Goal: Check status: Check status

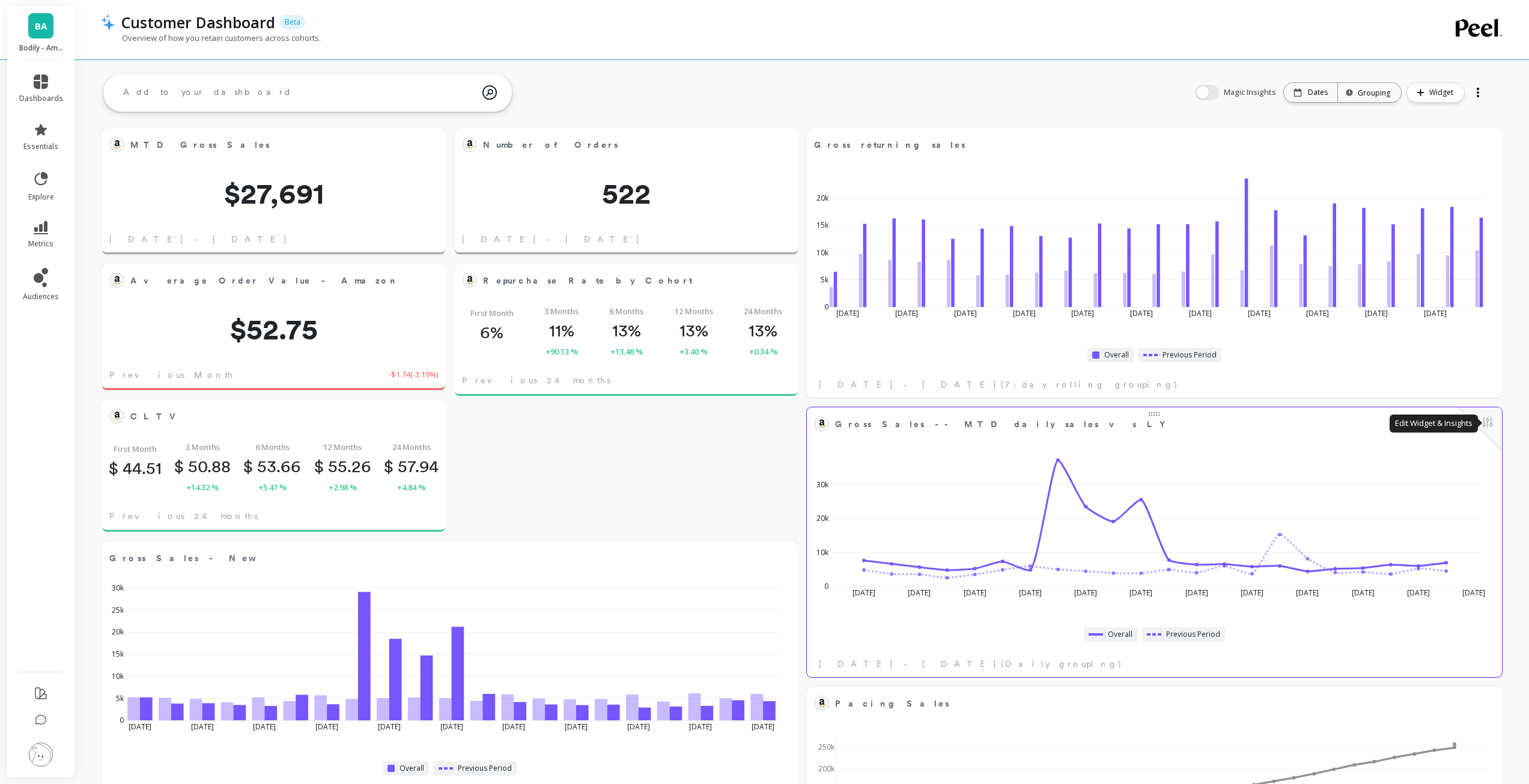
click at [1491, 424] on button at bounding box center [1487, 424] width 15 height 17
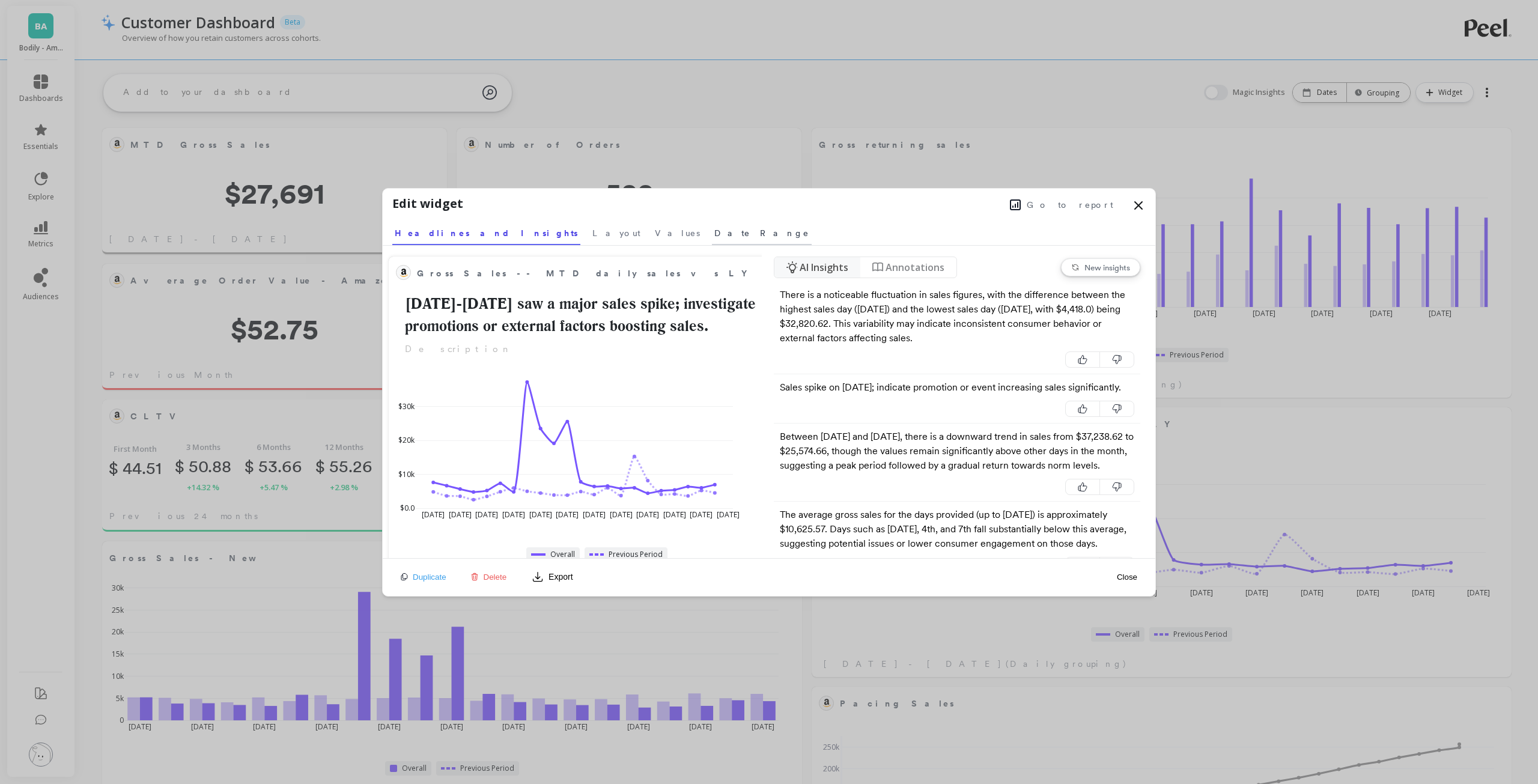
click at [714, 235] on span "Date Range" at bounding box center [761, 233] width 95 height 12
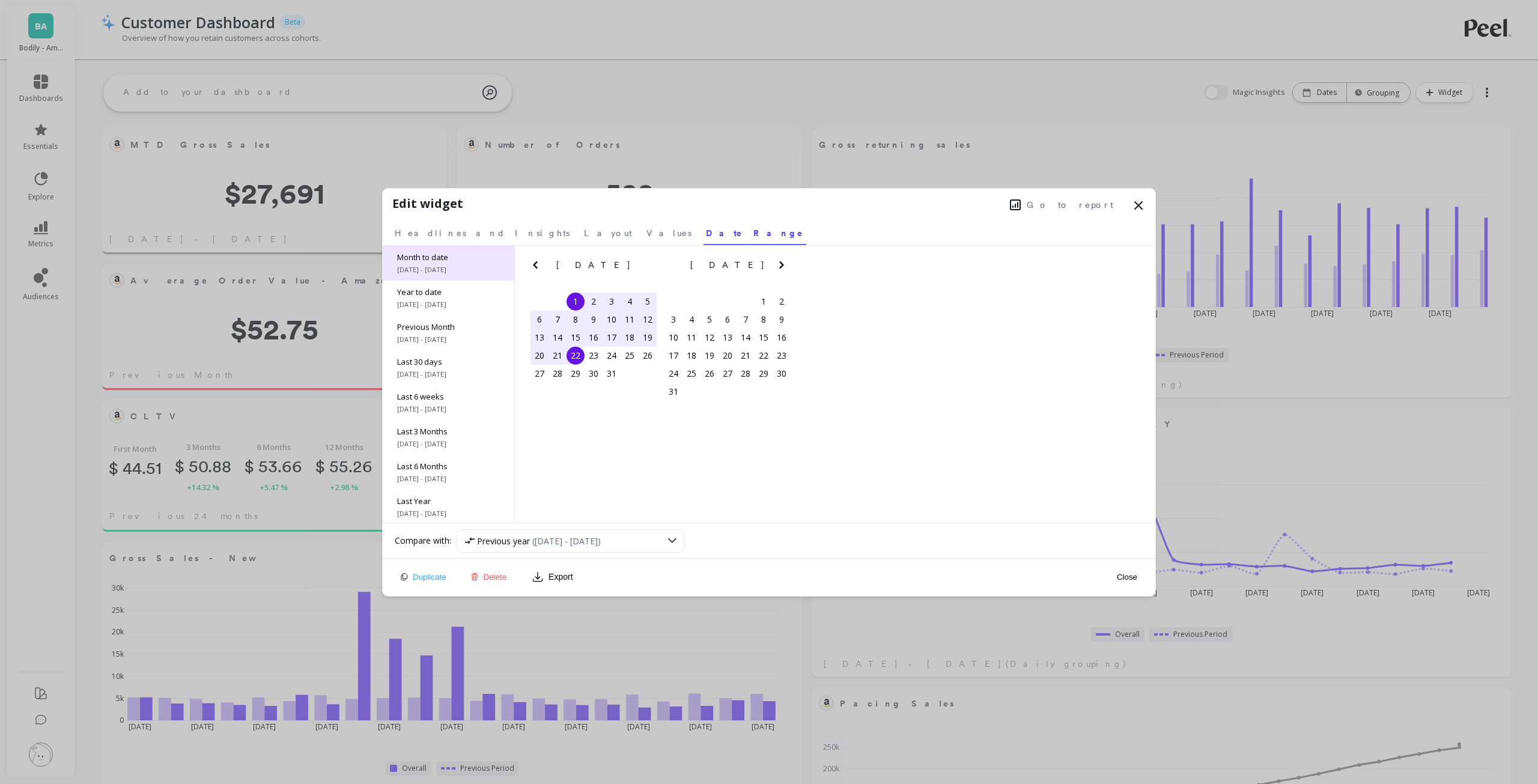
click at [465, 263] on div "Month to date 9/1/2025 - 9/4/2025" at bounding box center [449, 263] width 132 height 35
click at [1093, 205] on span "Go to report" at bounding box center [1070, 204] width 86 height 12
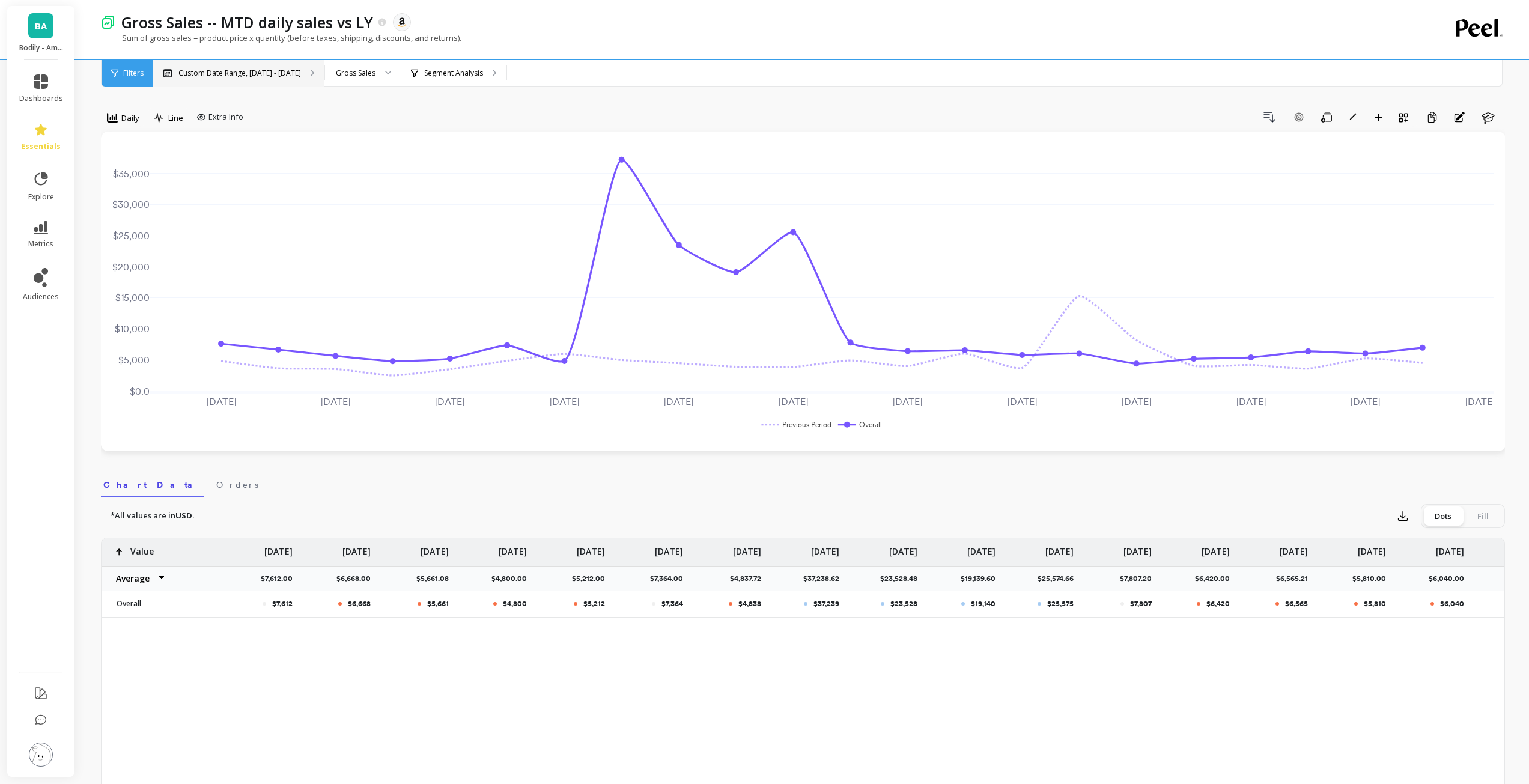
click at [296, 79] on div "Custom Date Range, [DATE] - [DATE]" at bounding box center [238, 74] width 171 height 27
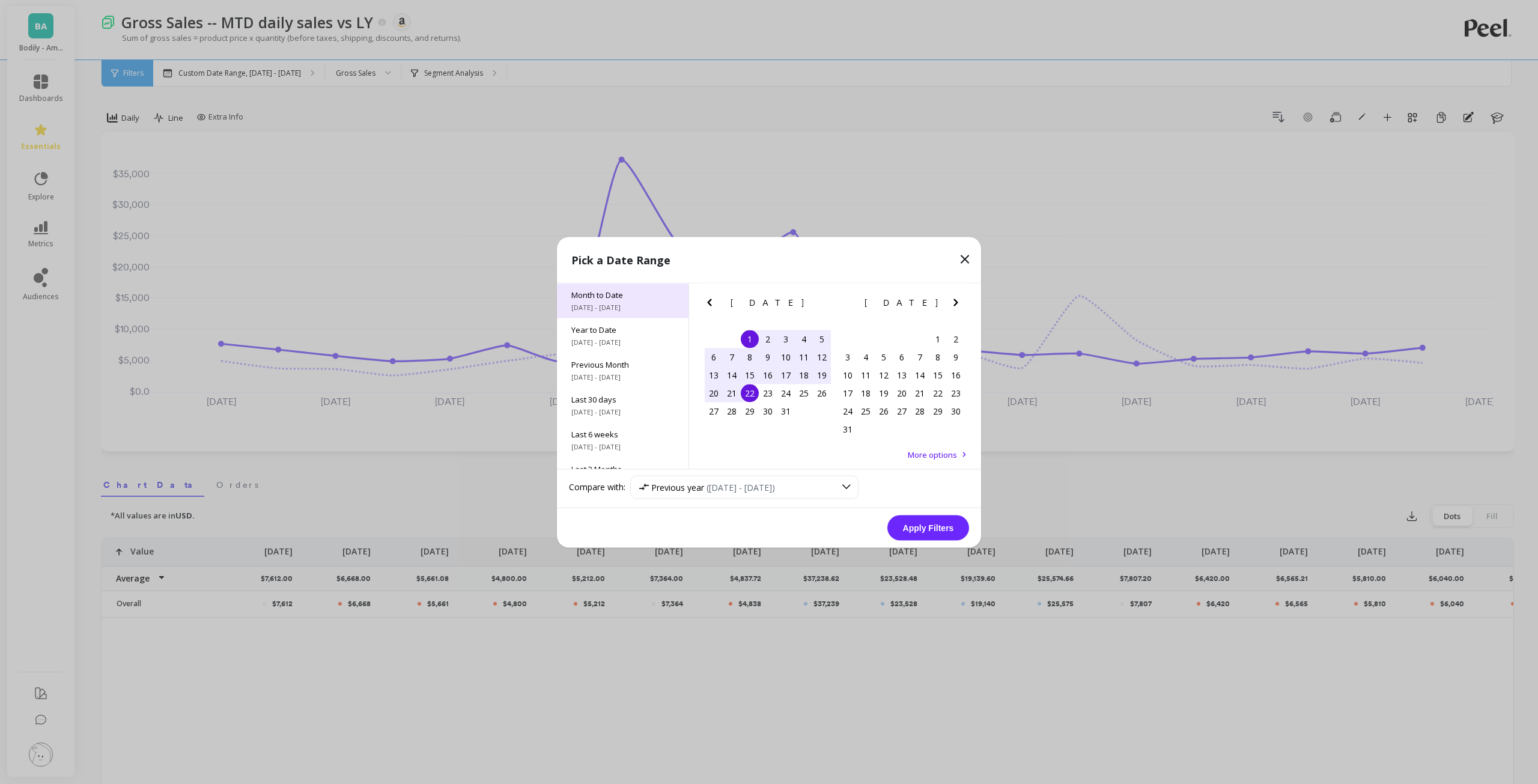
click at [596, 310] on span "9/1/2025 - 9/5/2025" at bounding box center [622, 307] width 102 height 10
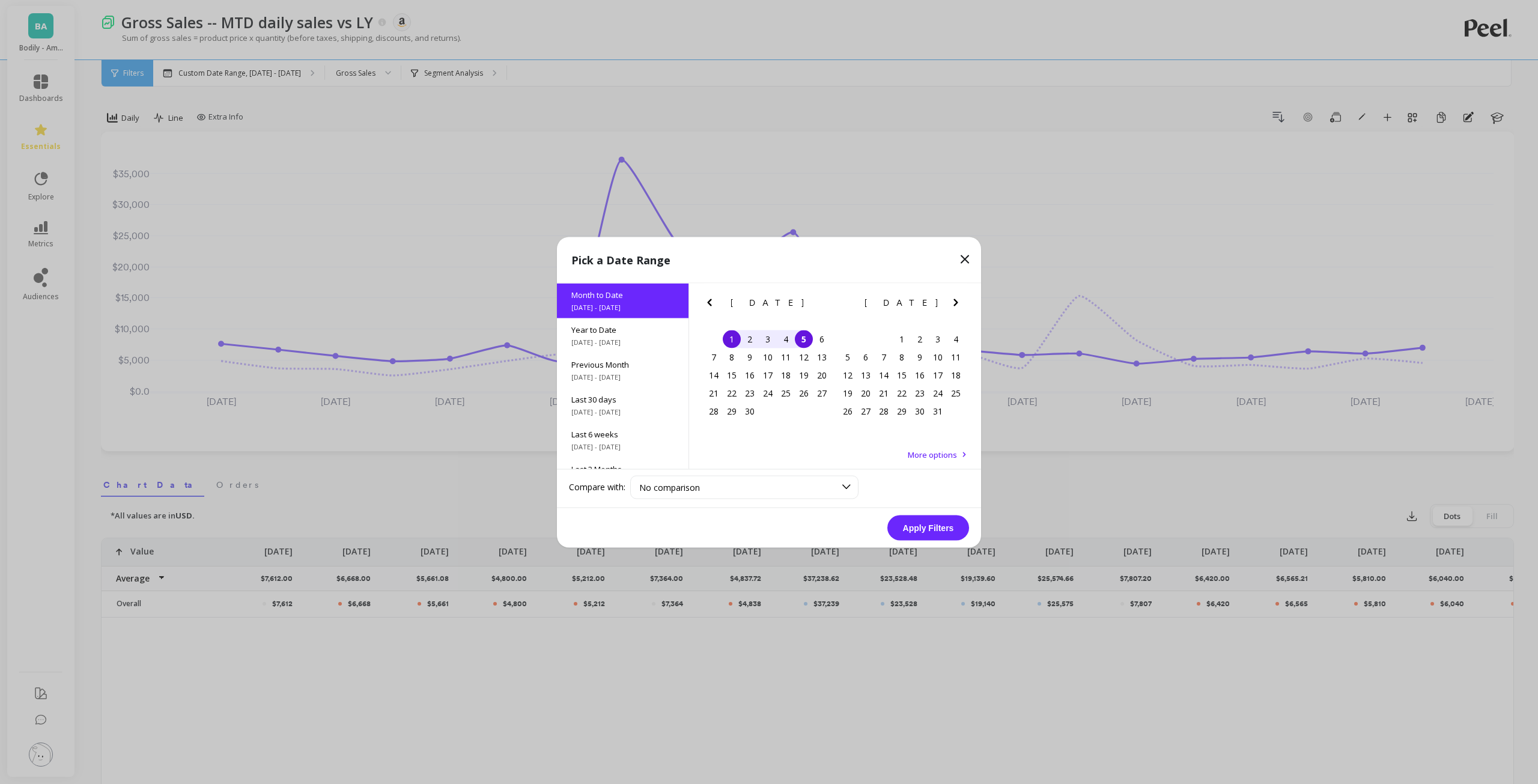
click at [939, 523] on button "Apply Filters" at bounding box center [928, 527] width 81 height 25
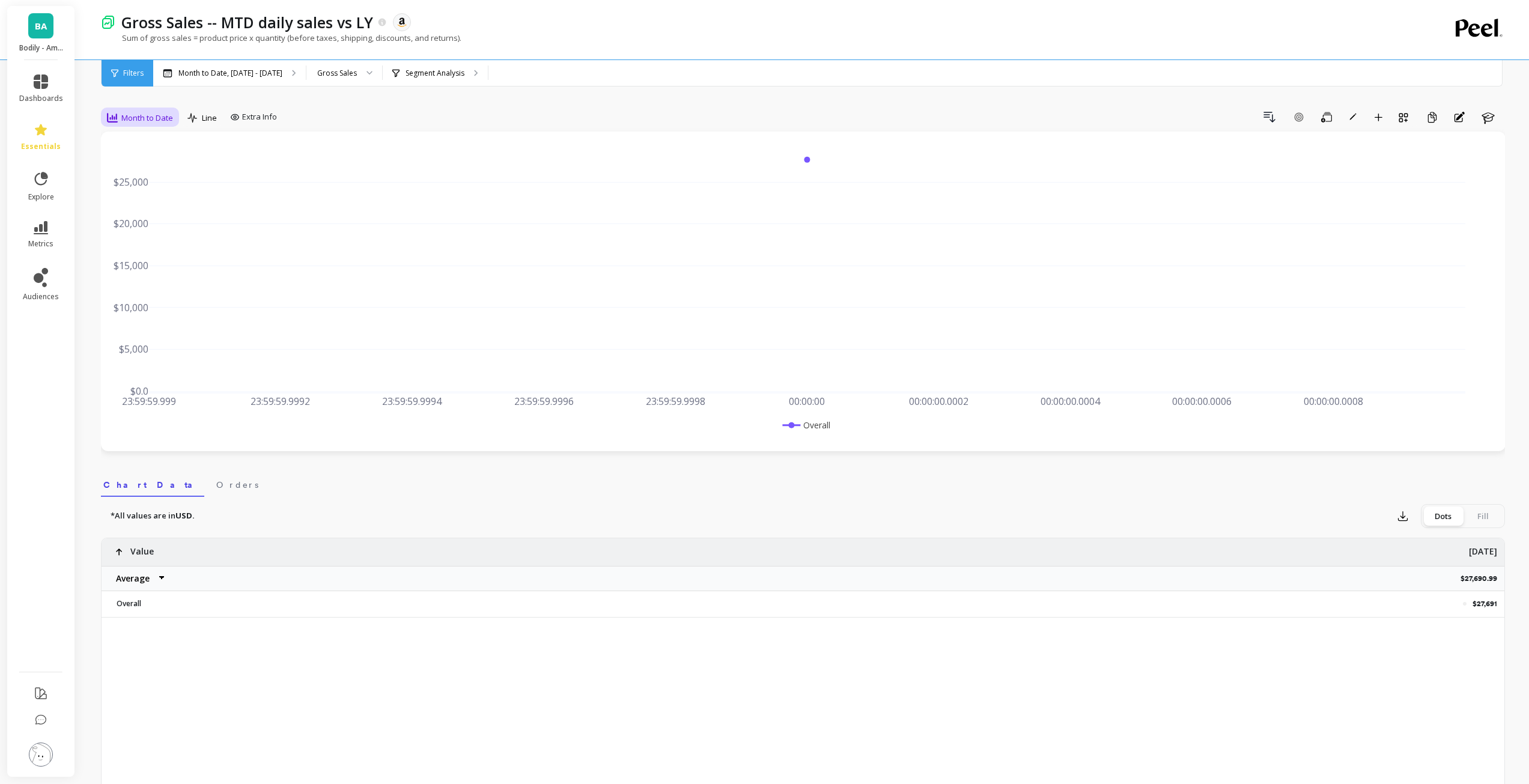
click at [179, 111] on div "Month to Date" at bounding box center [140, 117] width 78 height 20
click at [166, 163] on div "Daily" at bounding box center [145, 168] width 69 height 11
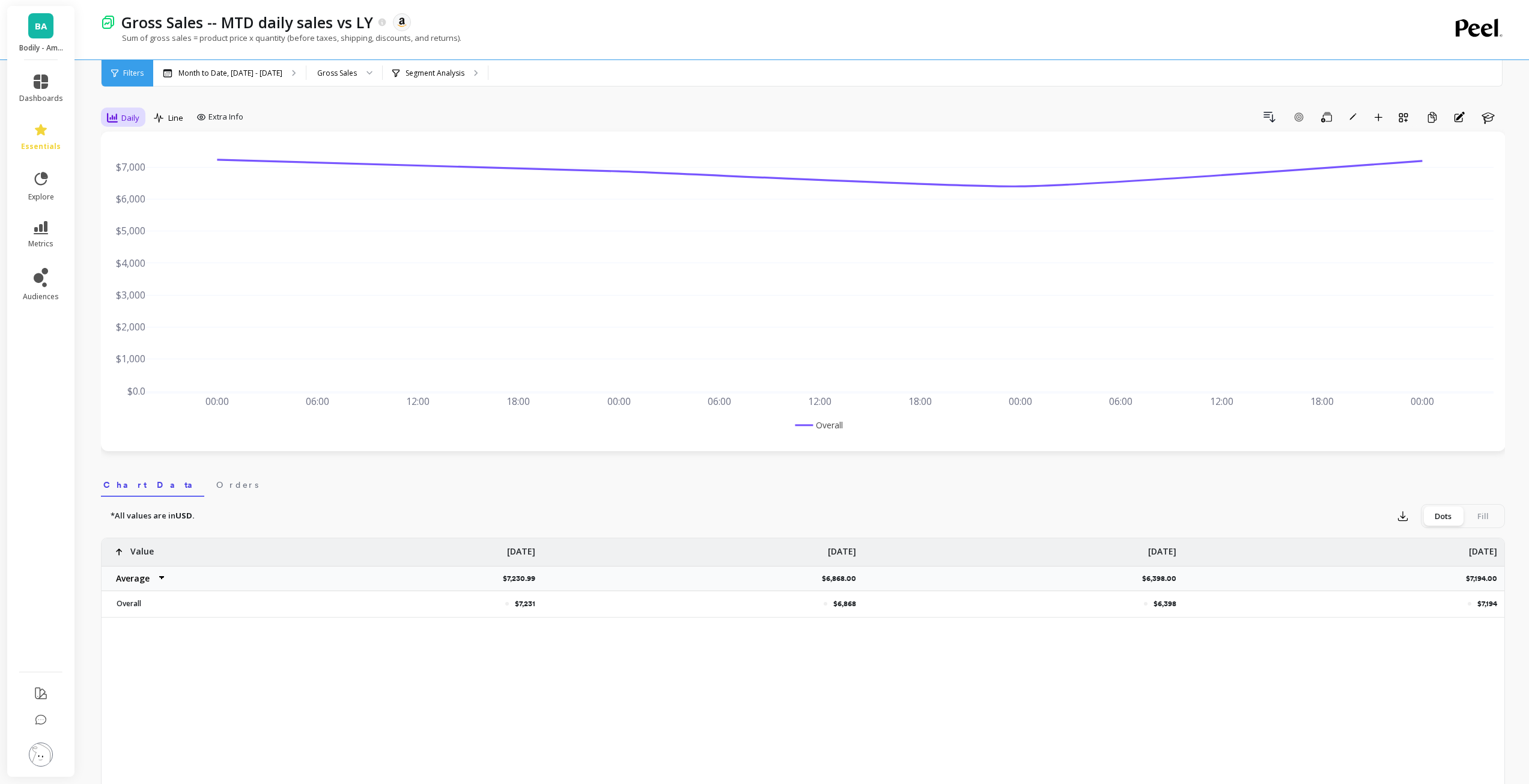
click at [135, 120] on span "Daily" at bounding box center [130, 118] width 18 height 11
click at [135, 185] on div "Weekly" at bounding box center [145, 191] width 69 height 11
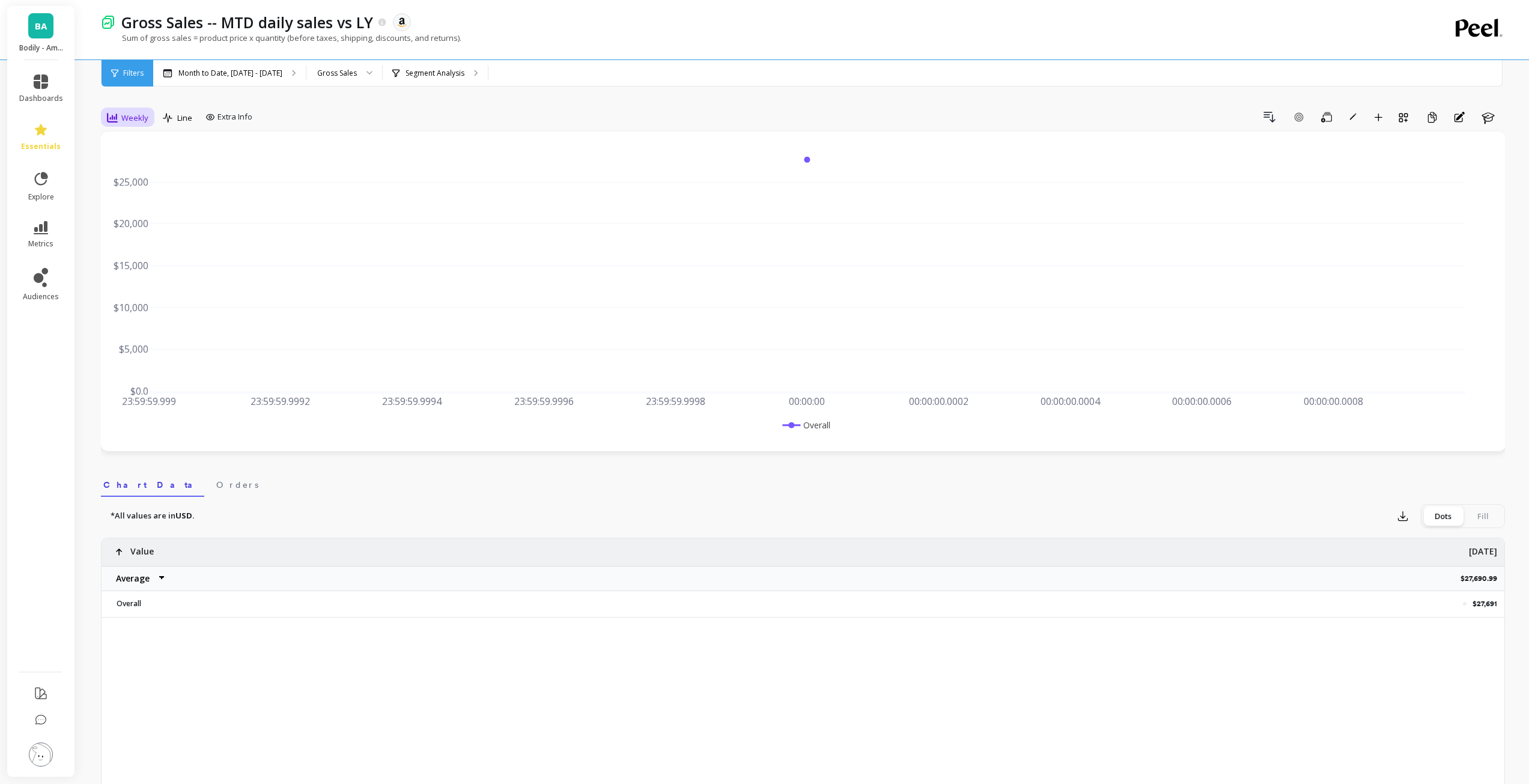
click at [120, 111] on div "Weekly" at bounding box center [127, 118] width 41 height 15
click at [126, 144] on div "All" at bounding box center [145, 145] width 69 height 11
click at [125, 115] on span "All" at bounding box center [126, 118] width 8 height 11
click at [125, 174] on div "Daily" at bounding box center [145, 168] width 83 height 21
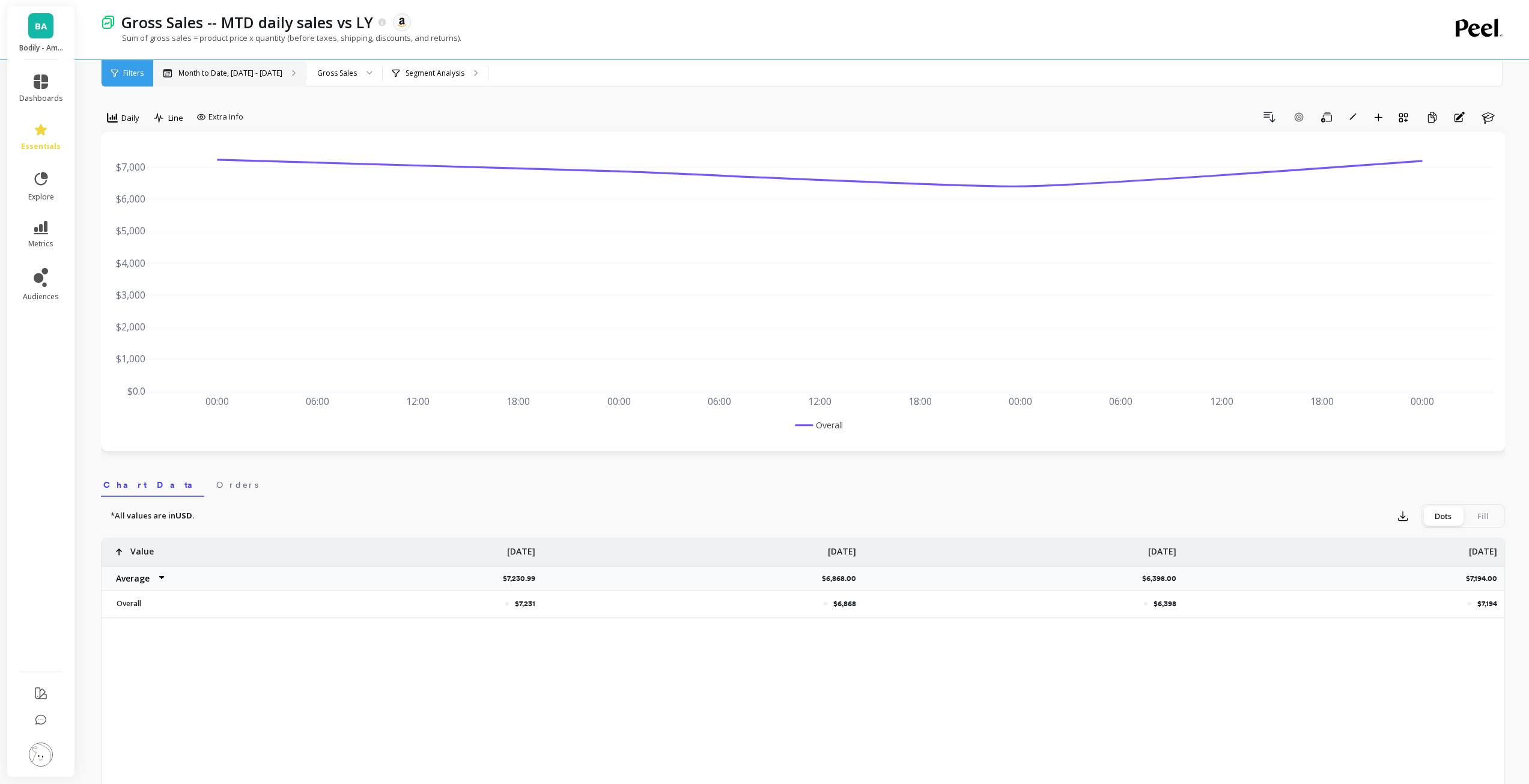
click at [250, 81] on div "Month to Date, [DATE] - [DATE]" at bounding box center [229, 74] width 153 height 27
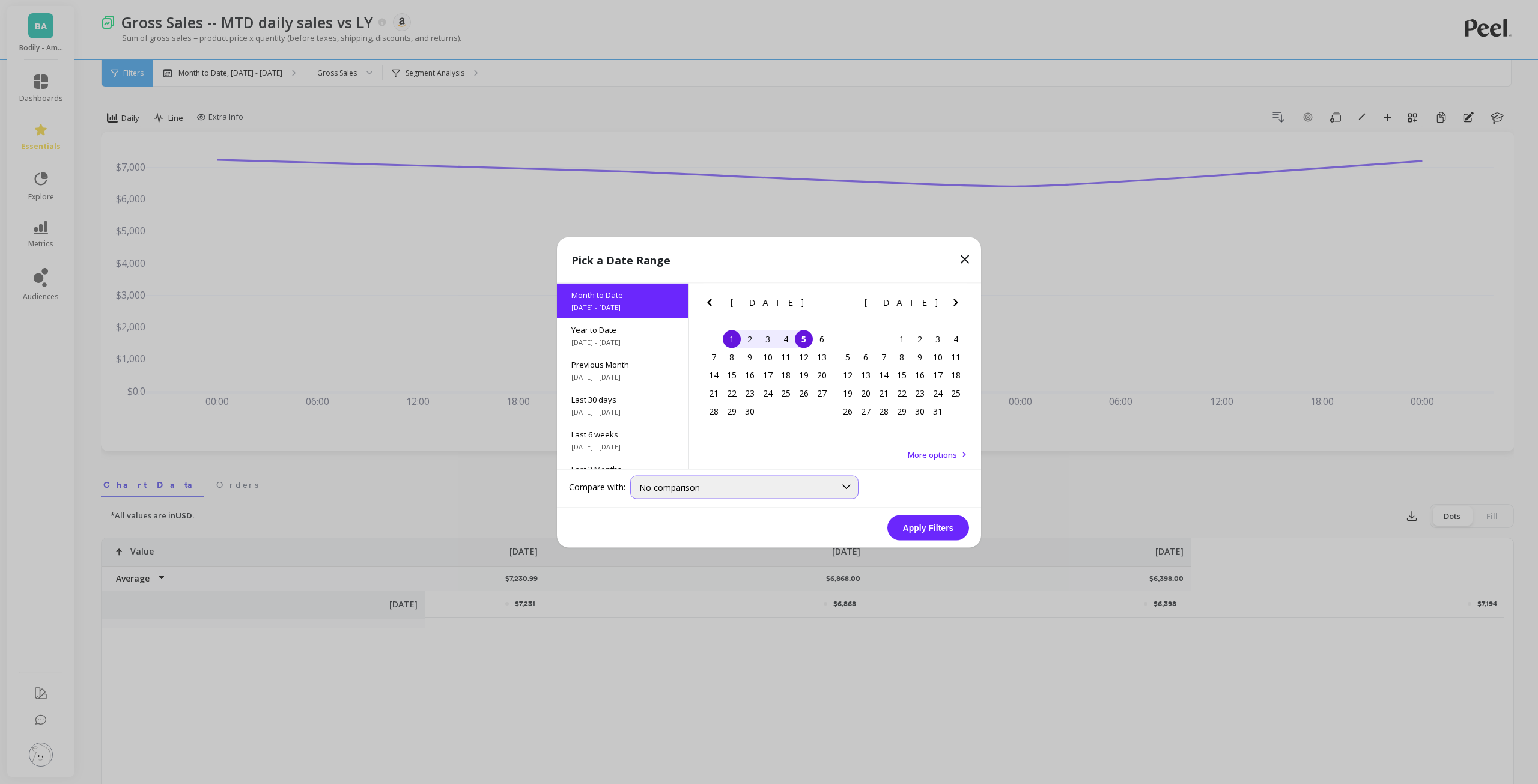
click at [747, 479] on div "No comparison" at bounding box center [744, 486] width 228 height 23
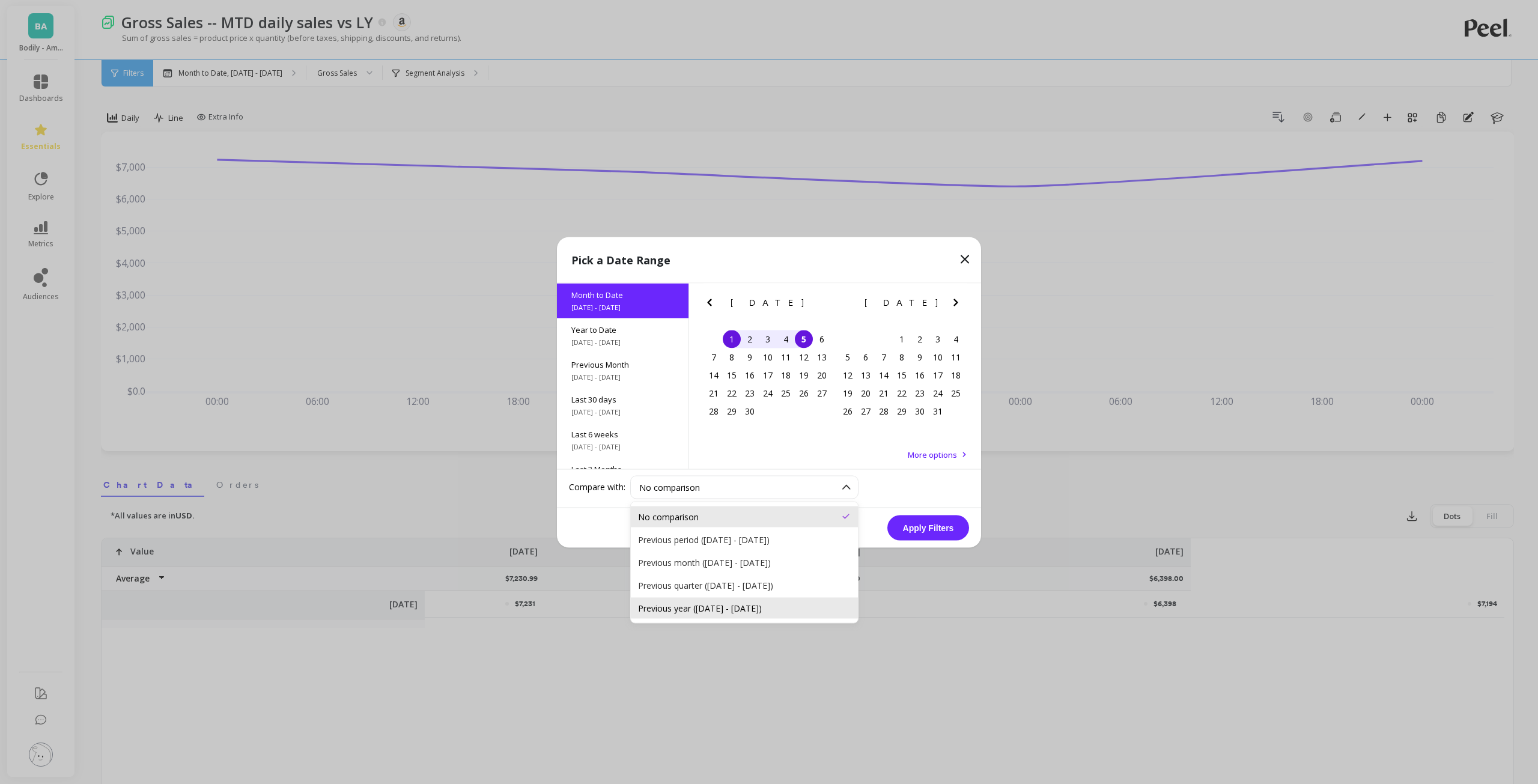
click at [744, 608] on div "Previous year ([DATE] - [DATE])" at bounding box center [744, 607] width 213 height 11
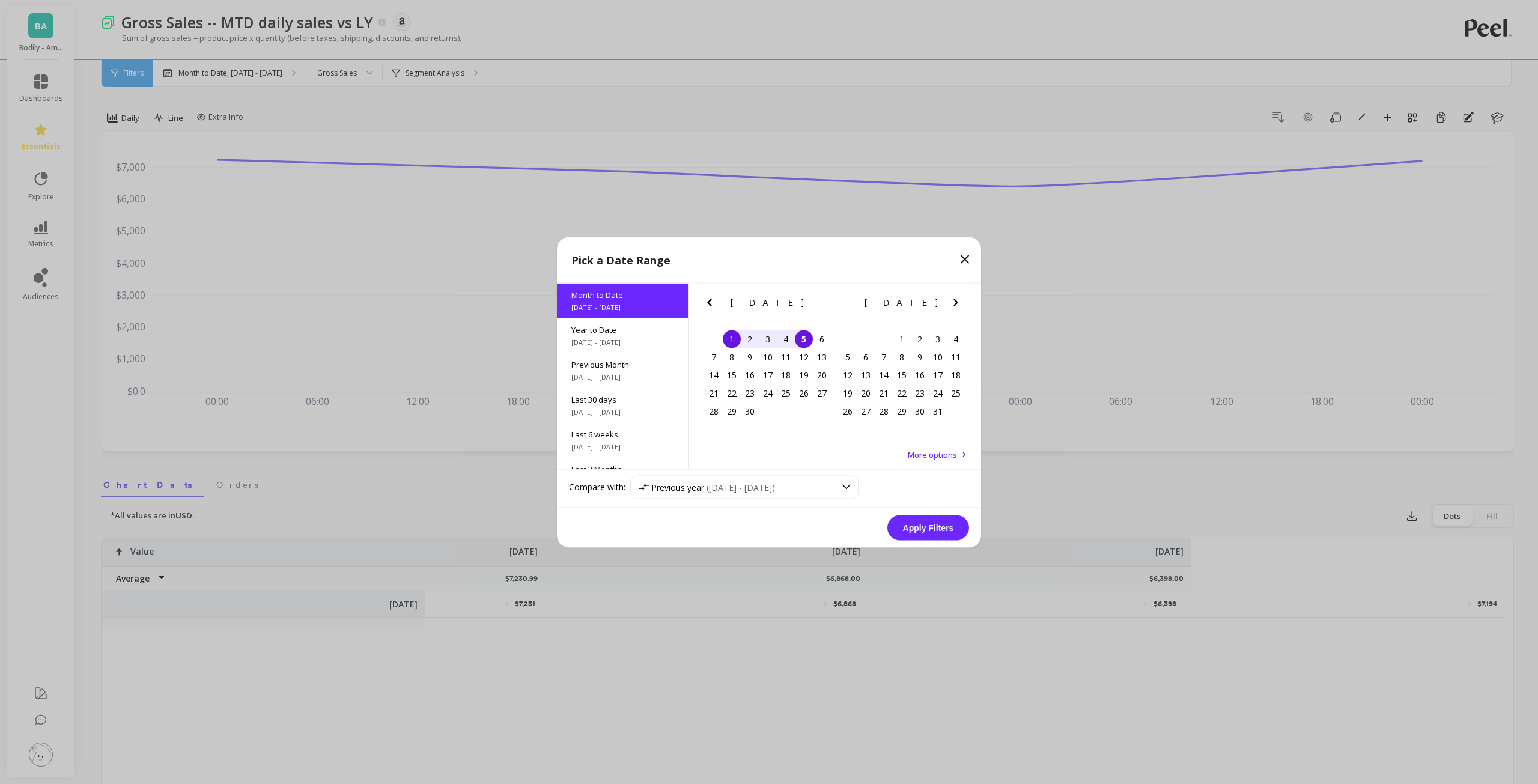
click at [922, 536] on button "Apply Filters" at bounding box center [928, 527] width 81 height 25
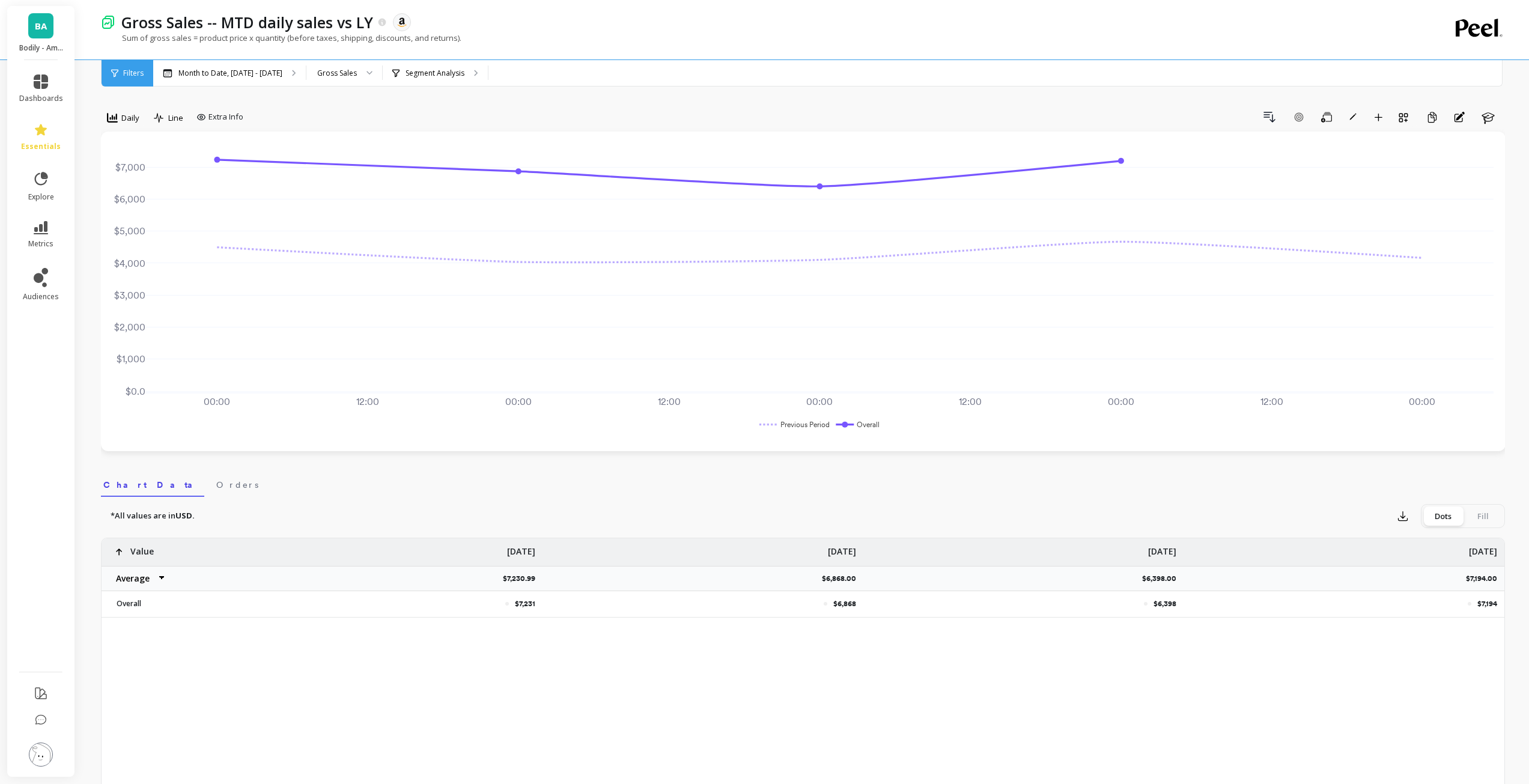
click at [222, 400] on div "00:00 Sep 1, 2025 12:00 00:00 Sep 2, 2025 12:00 00:00 Sep 3, 2025 12:00 00:00 S…" at bounding box center [803, 291] width 1380 height 295
click at [1331, 118] on icon "button" at bounding box center [1326, 116] width 11 height 11
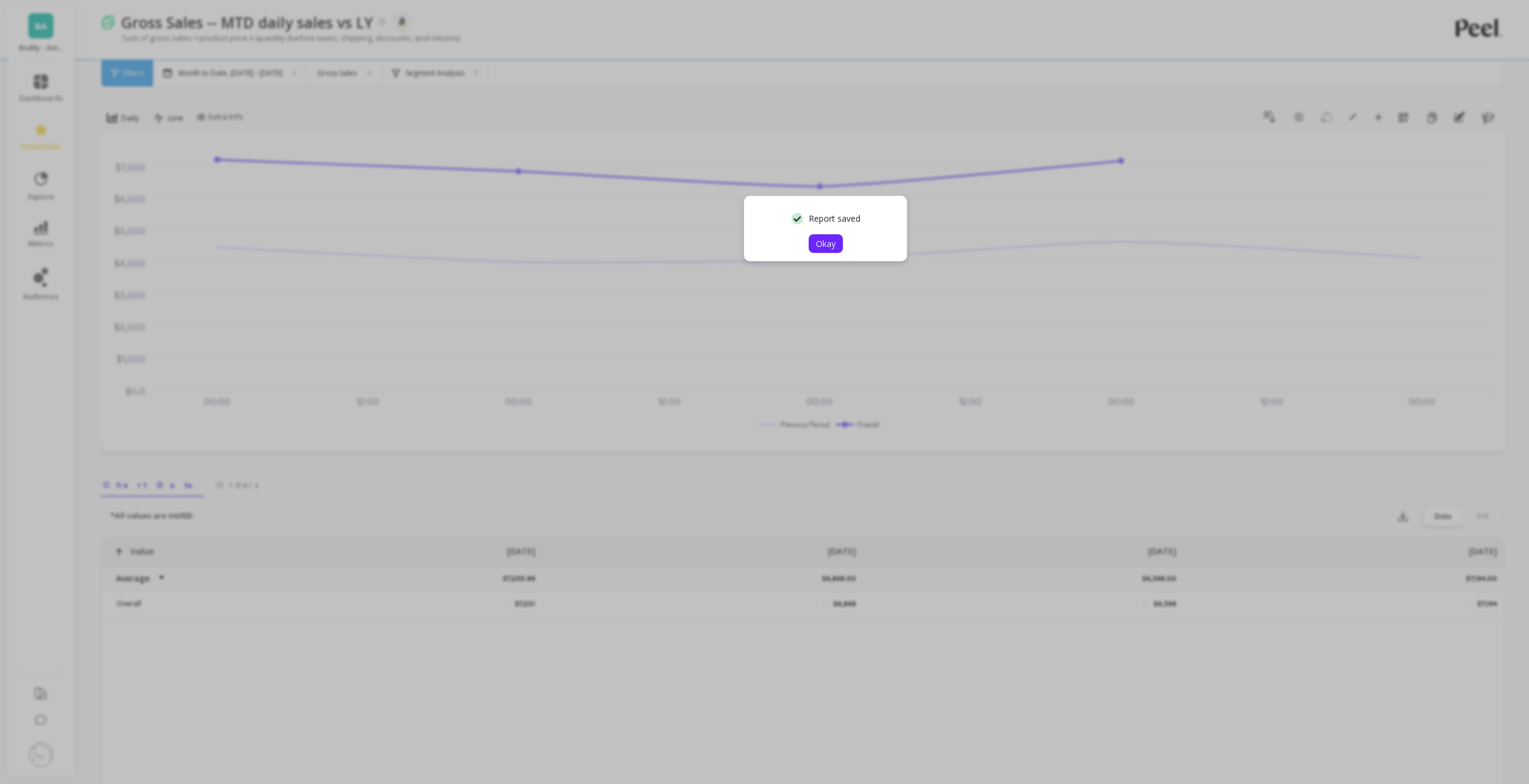
click at [833, 249] on span "Okay" at bounding box center [826, 243] width 20 height 11
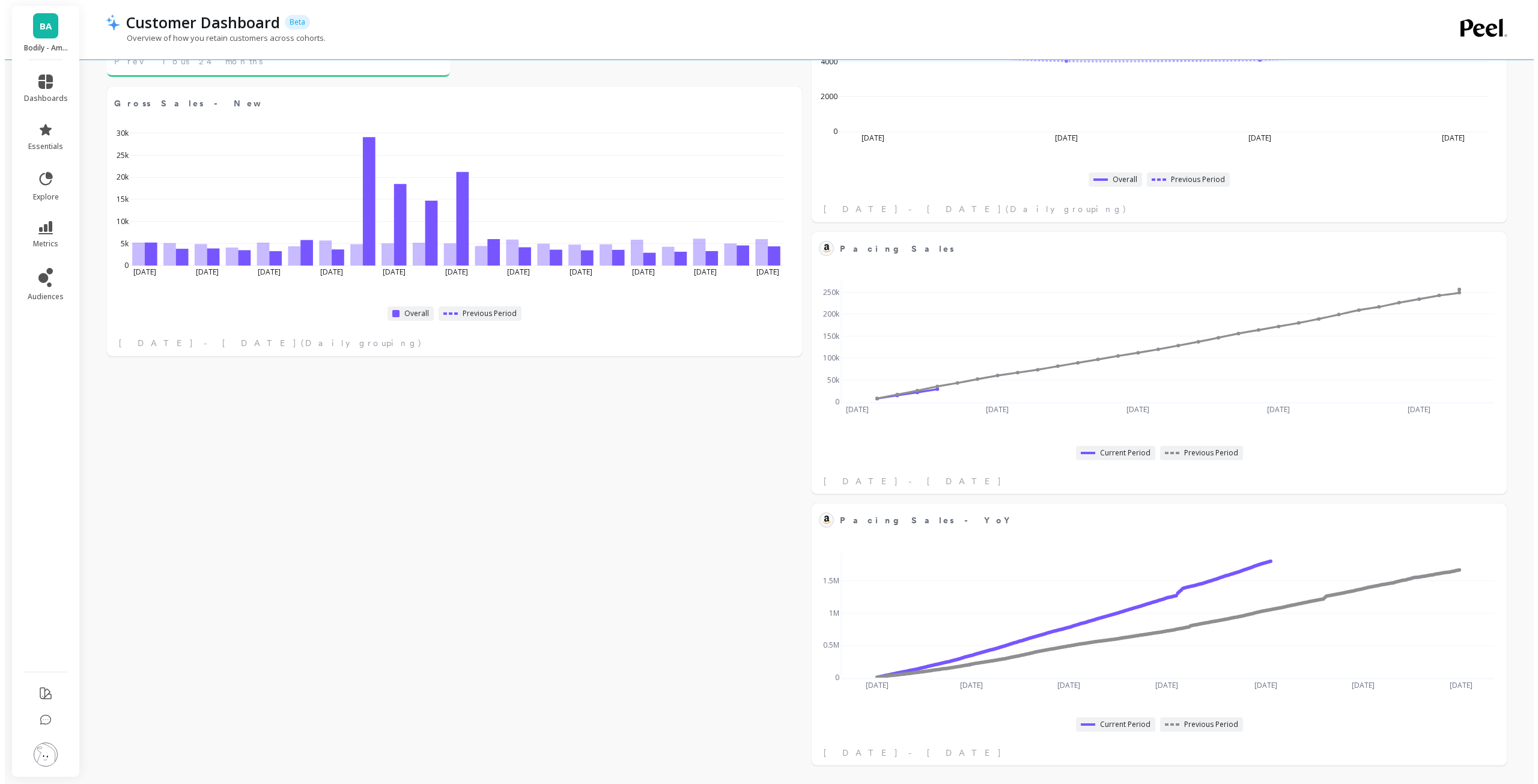
scroll to position [456, 0]
click at [789, 102] on button at bounding box center [783, 102] width 15 height 17
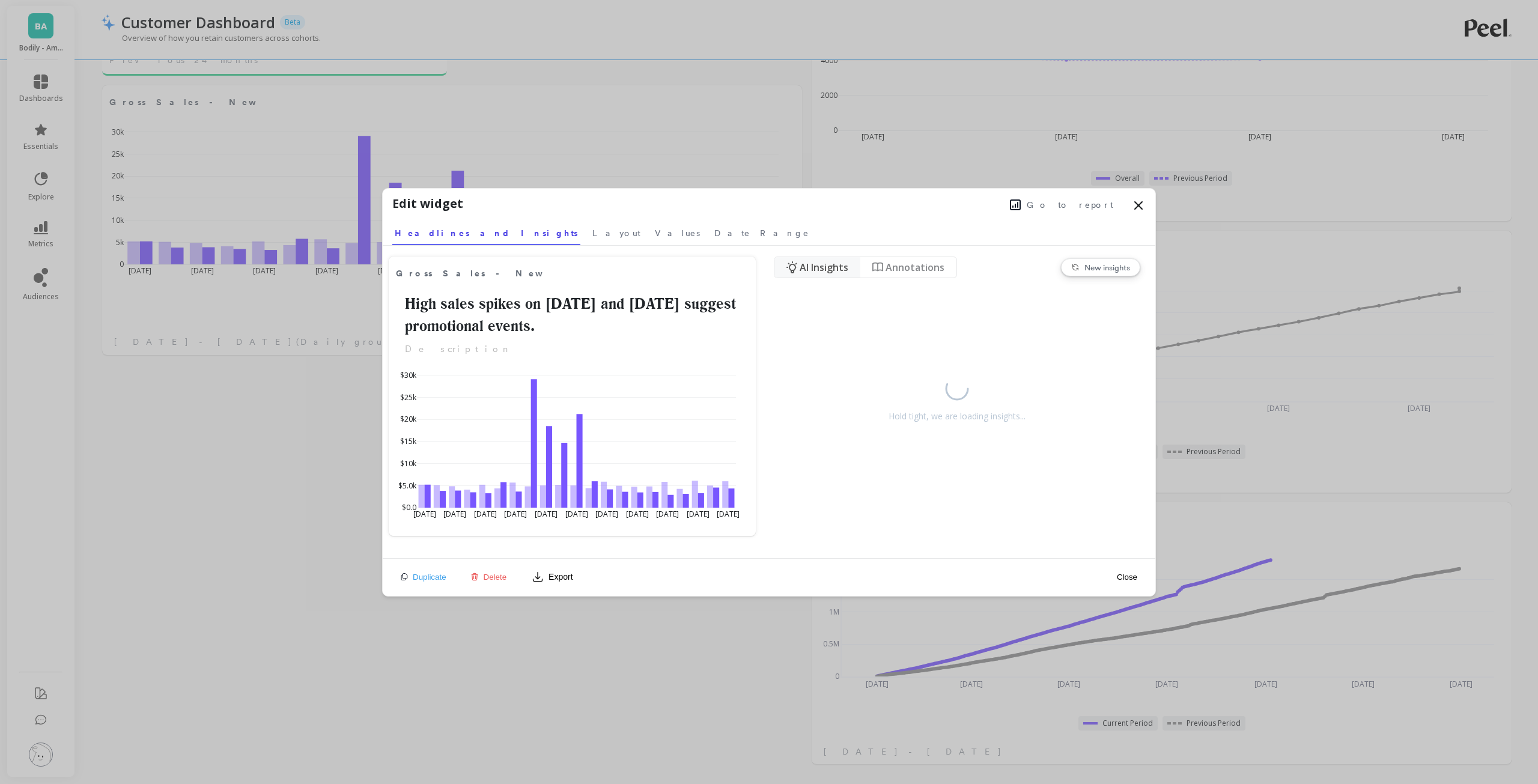
click at [1080, 203] on span "Go to report" at bounding box center [1070, 204] width 86 height 12
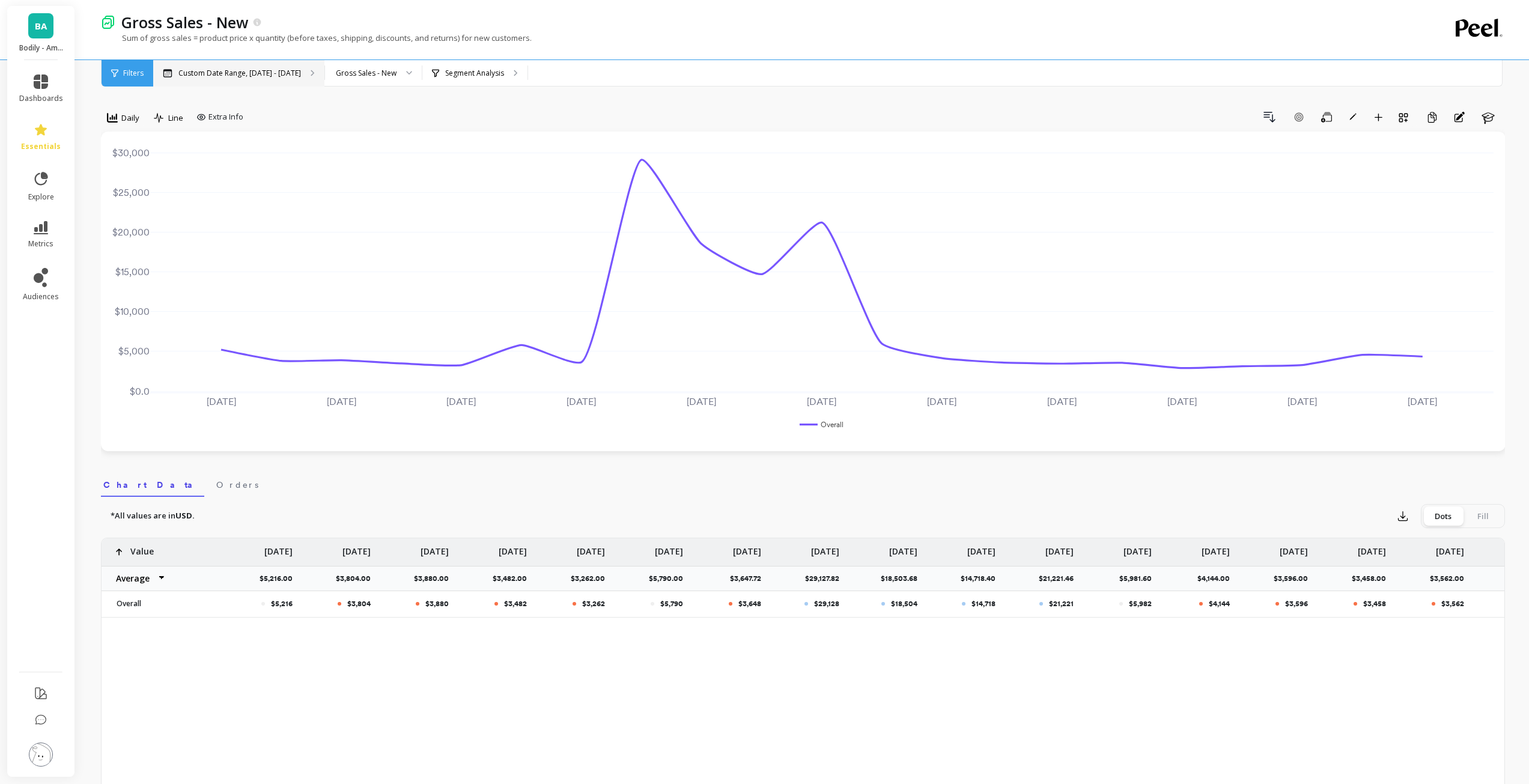
click at [229, 72] on p "Custom Date Range, Jul 1 - Jul 21" at bounding box center [239, 74] width 123 height 10
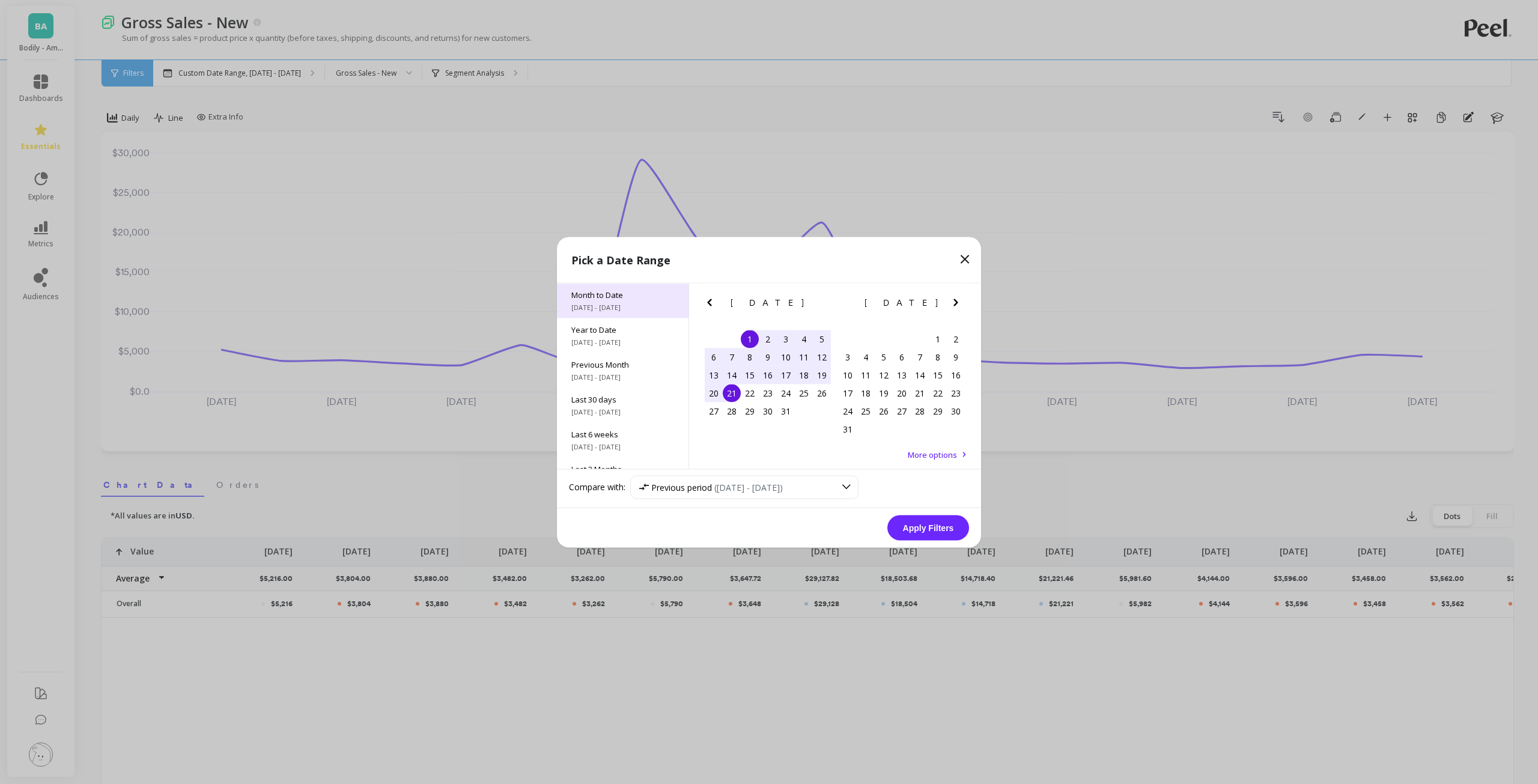
click at [633, 295] on span "Month to Date" at bounding box center [622, 294] width 102 height 11
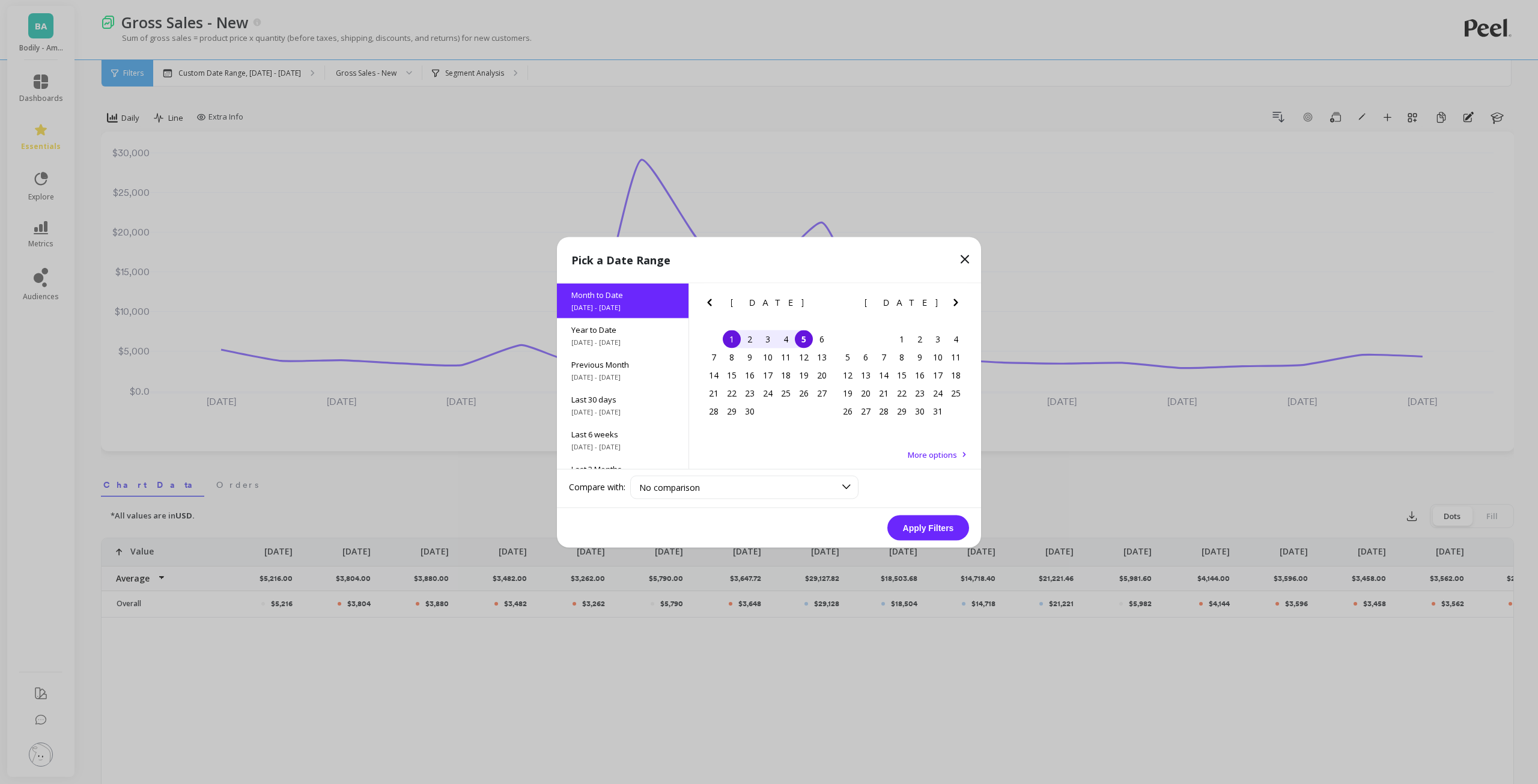
click at [929, 532] on button "Apply Filters" at bounding box center [928, 527] width 81 height 25
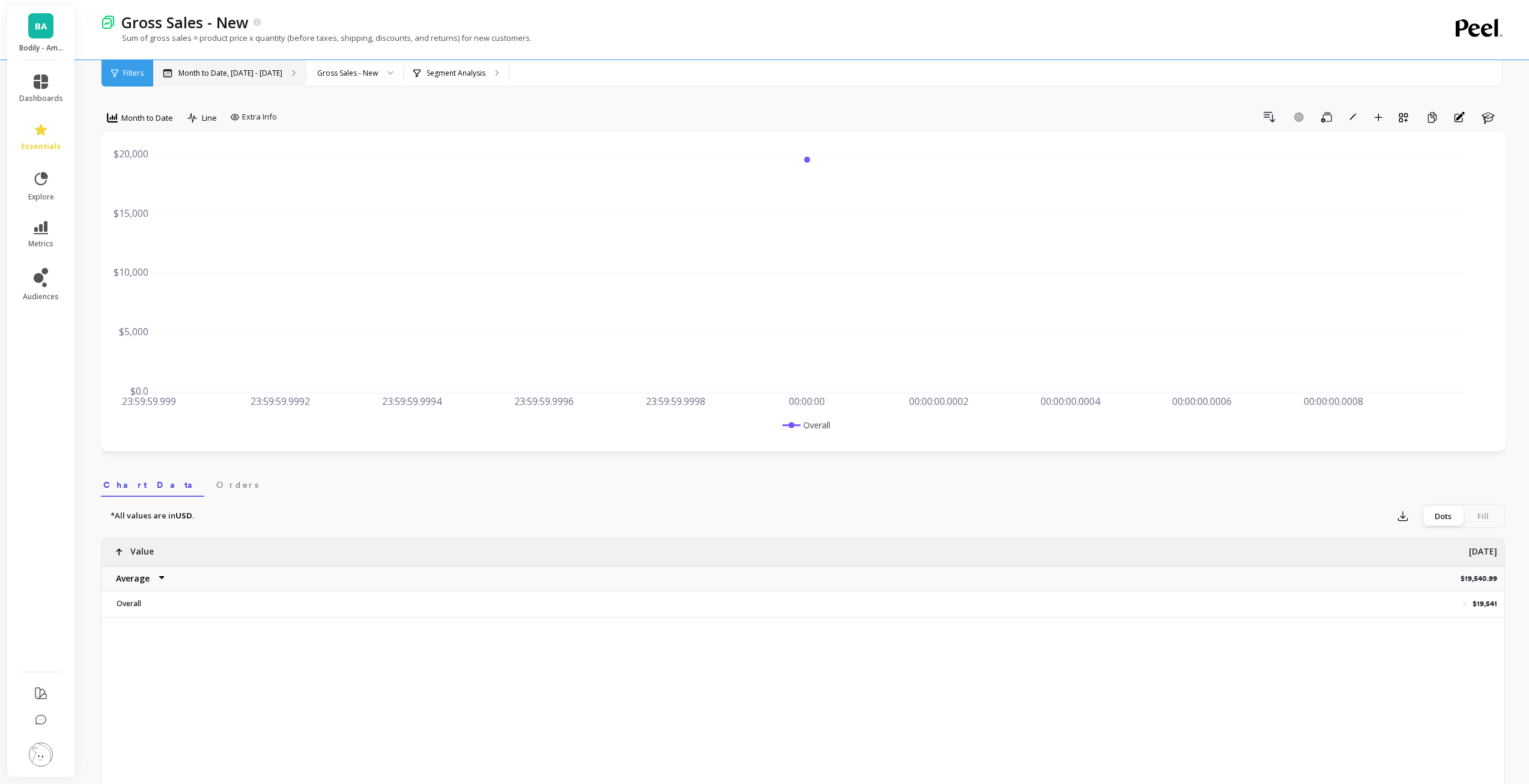
click at [250, 79] on div "Month to Date, Sep 1 - Sep 5" at bounding box center [229, 74] width 153 height 27
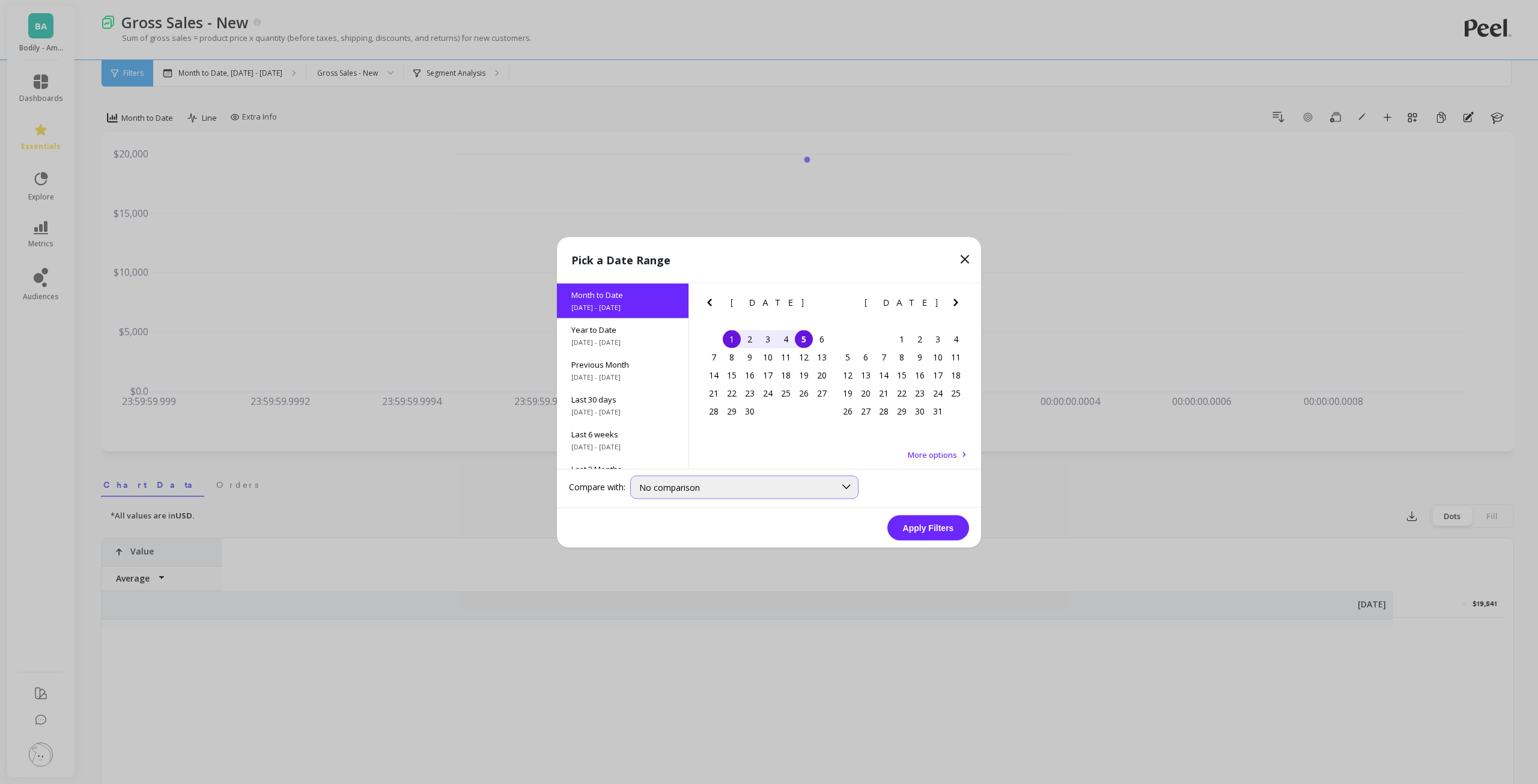
click at [702, 490] on div "No comparison" at bounding box center [737, 487] width 196 height 11
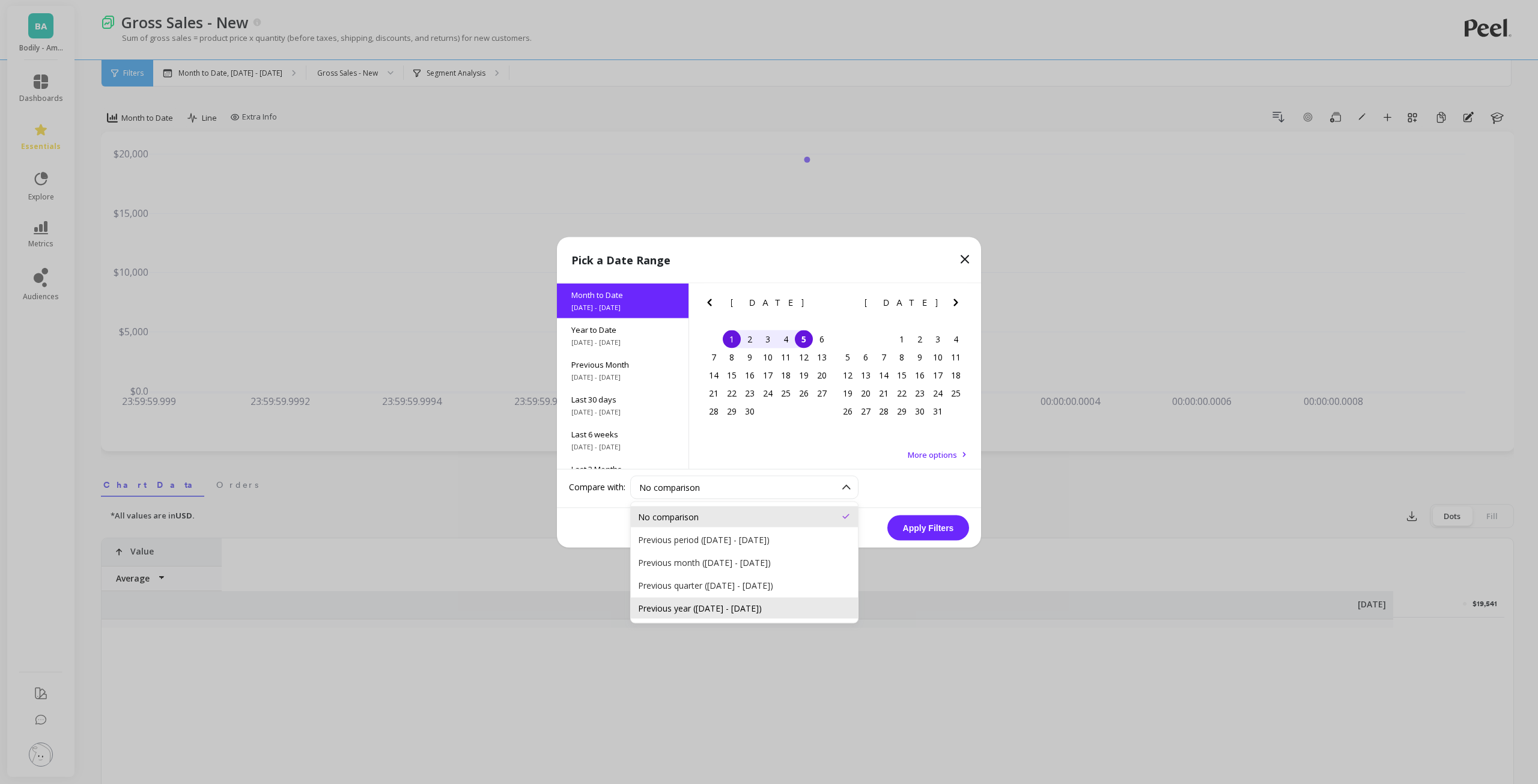
click at [731, 609] on div "Previous year (Sep 1, 2024 - Sep 5, 2024)" at bounding box center [744, 607] width 213 height 11
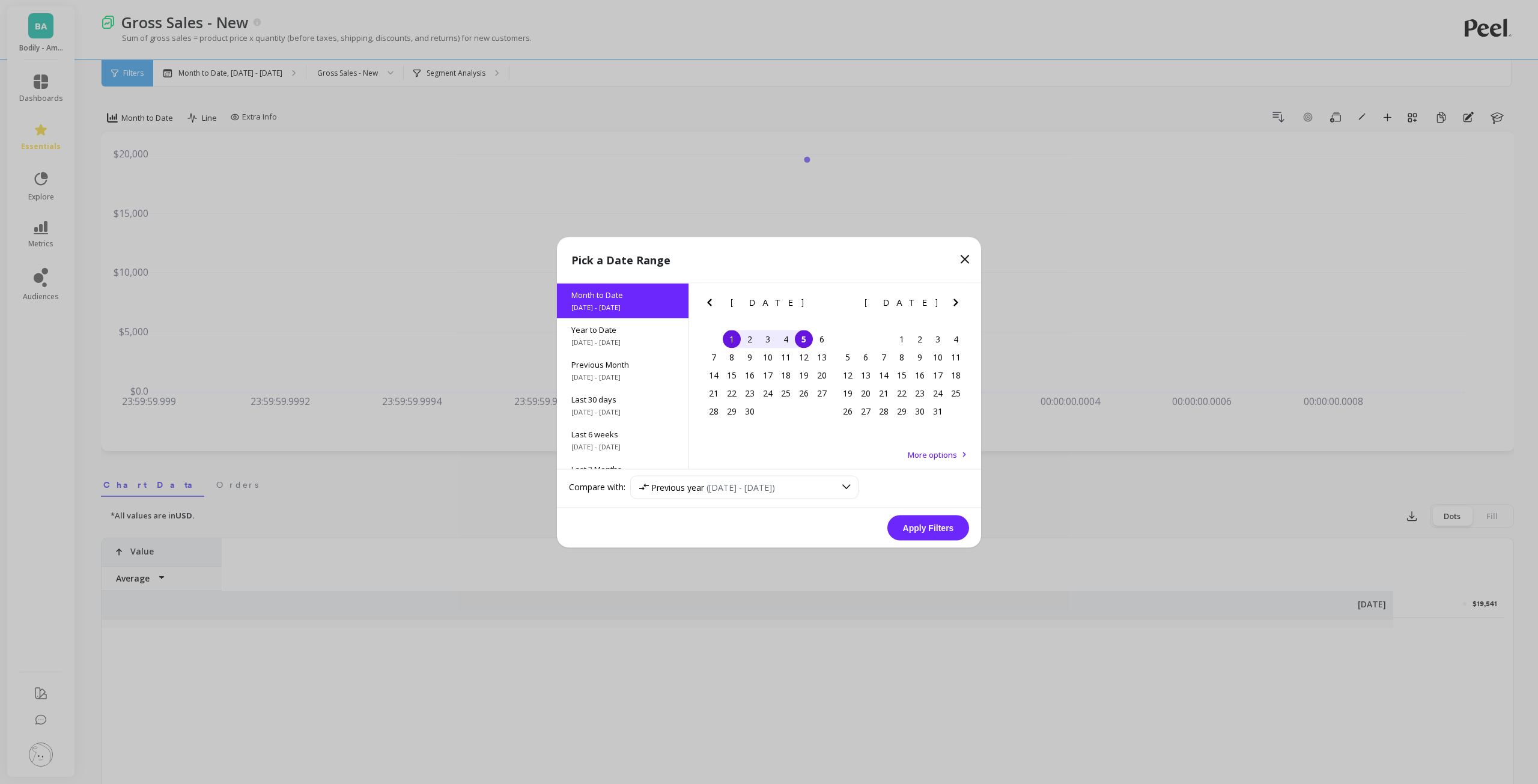
click at [921, 530] on button "Apply Filters" at bounding box center [928, 527] width 81 height 25
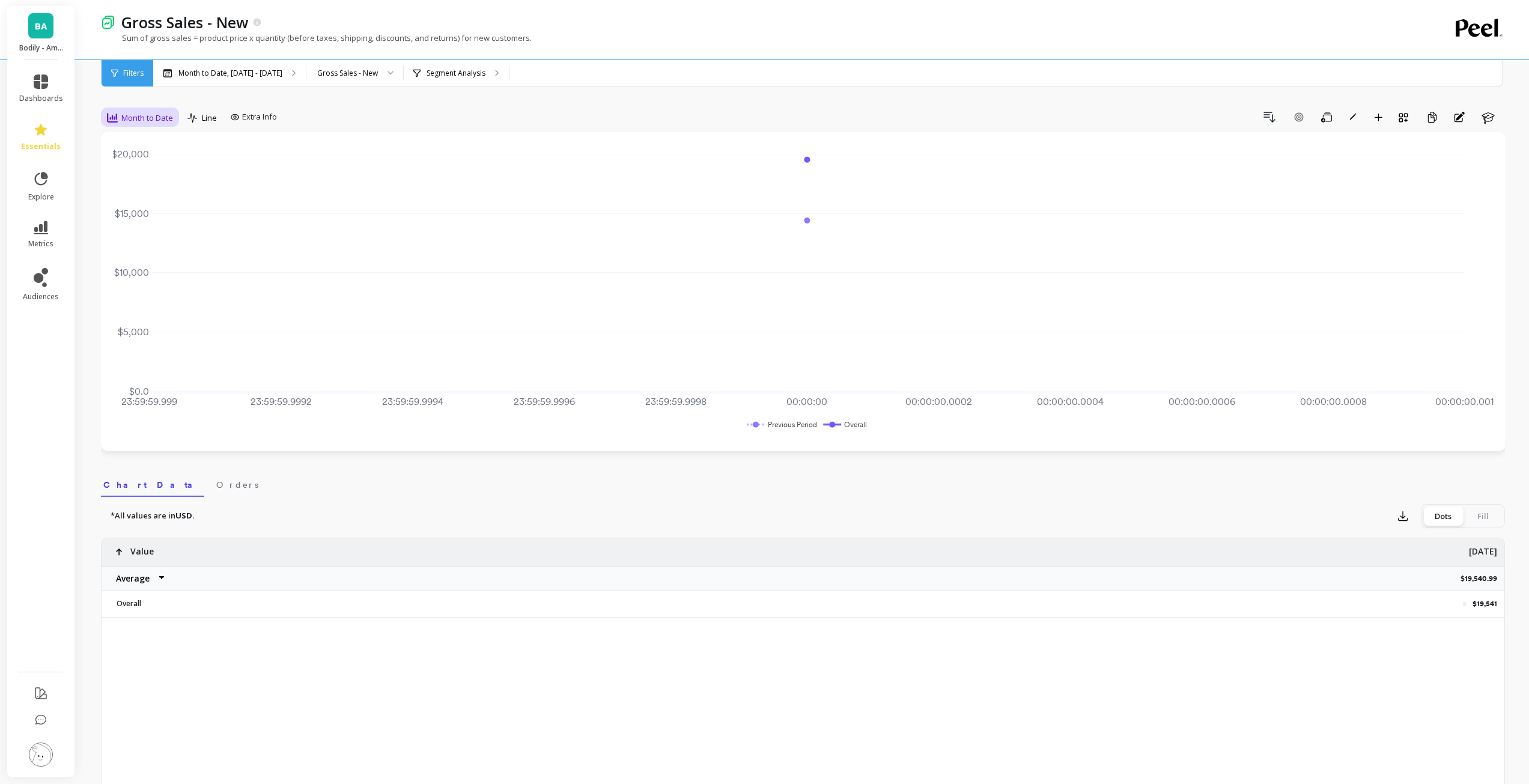
click at [164, 118] on span "Month to Date" at bounding box center [147, 118] width 52 height 11
click at [171, 165] on div "Daily" at bounding box center [145, 168] width 69 height 11
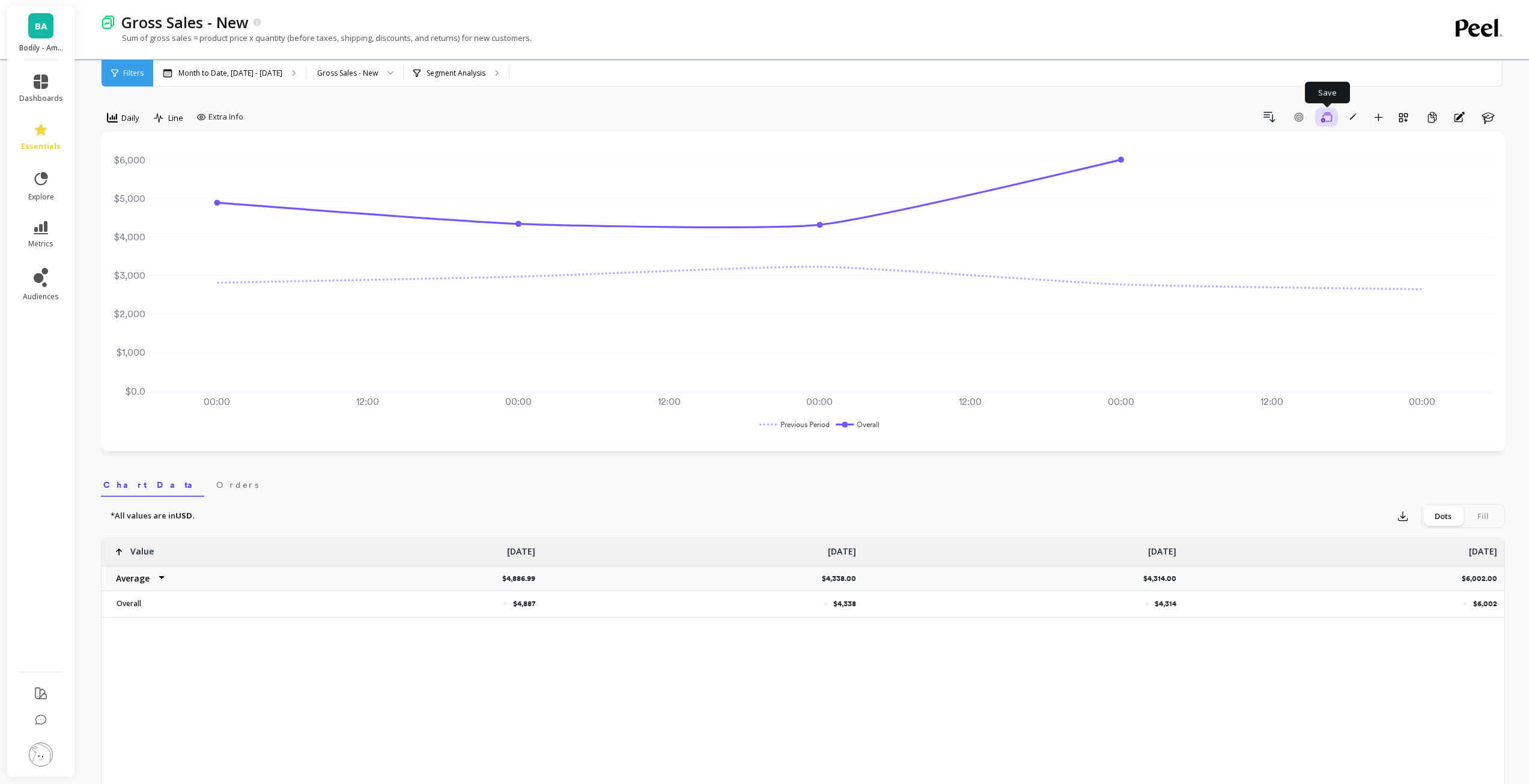
click at [1326, 121] on icon "button" at bounding box center [1326, 116] width 11 height 11
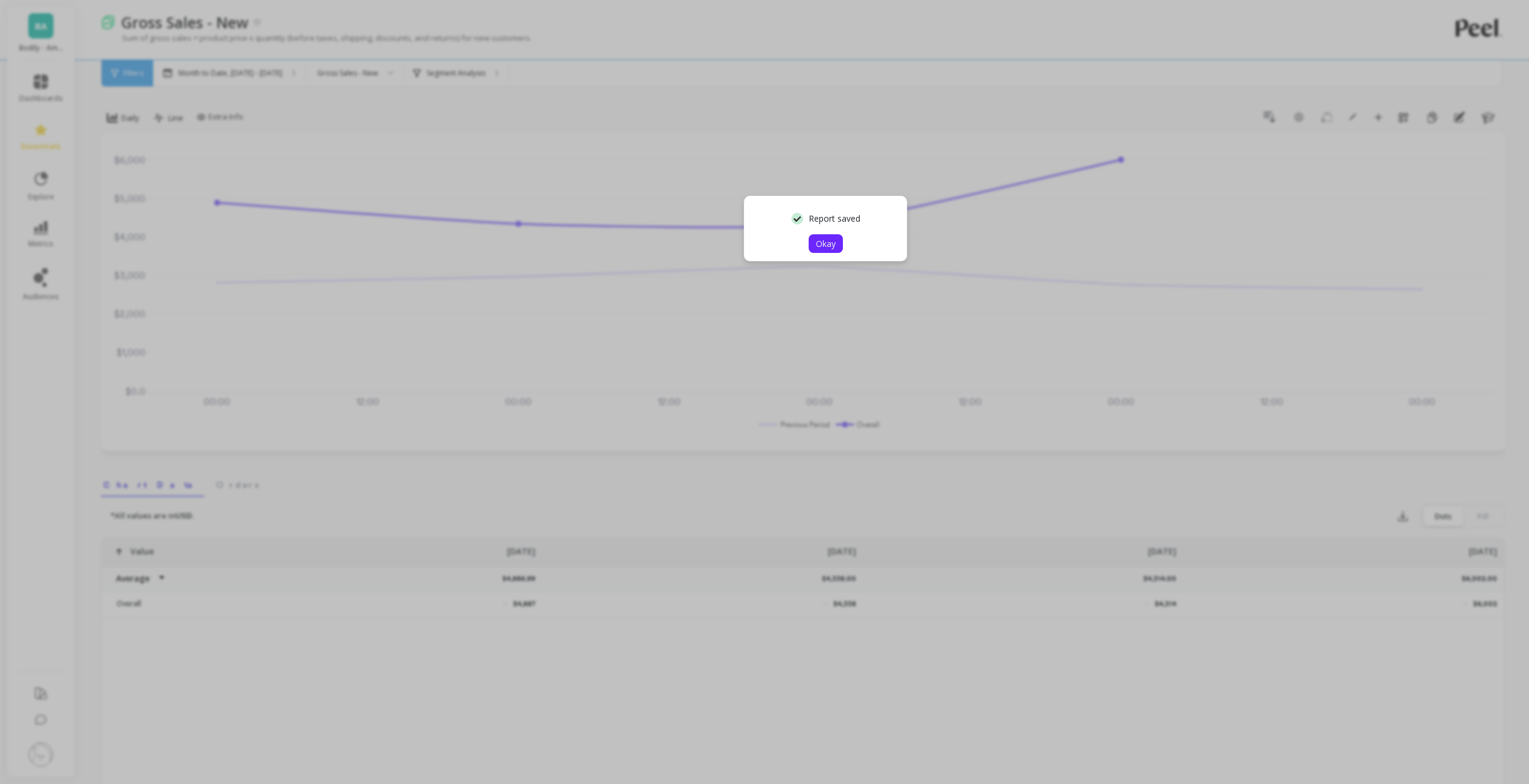
click at [830, 244] on span "Okay" at bounding box center [826, 243] width 20 height 11
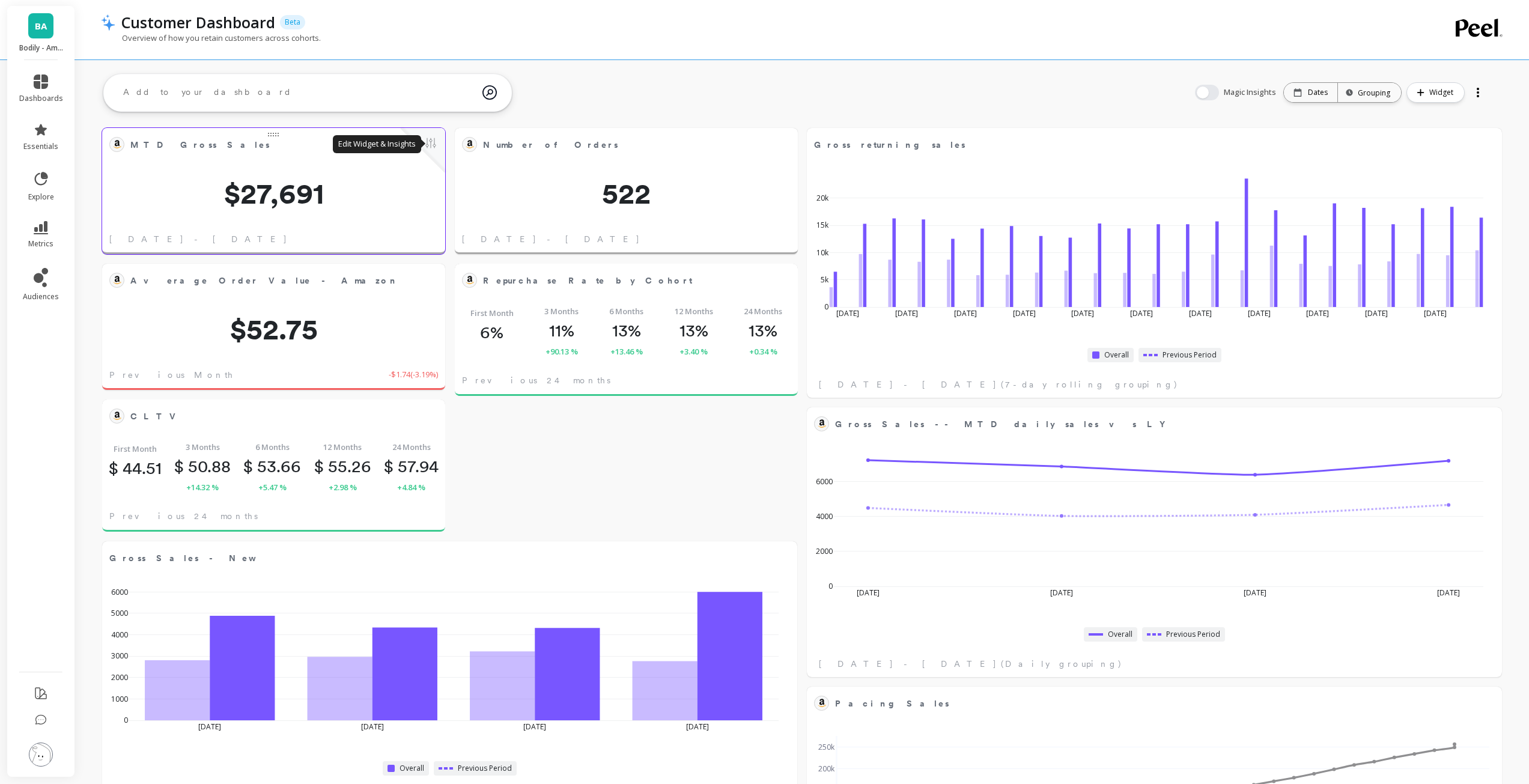
click at [434, 141] on button at bounding box center [431, 144] width 15 height 17
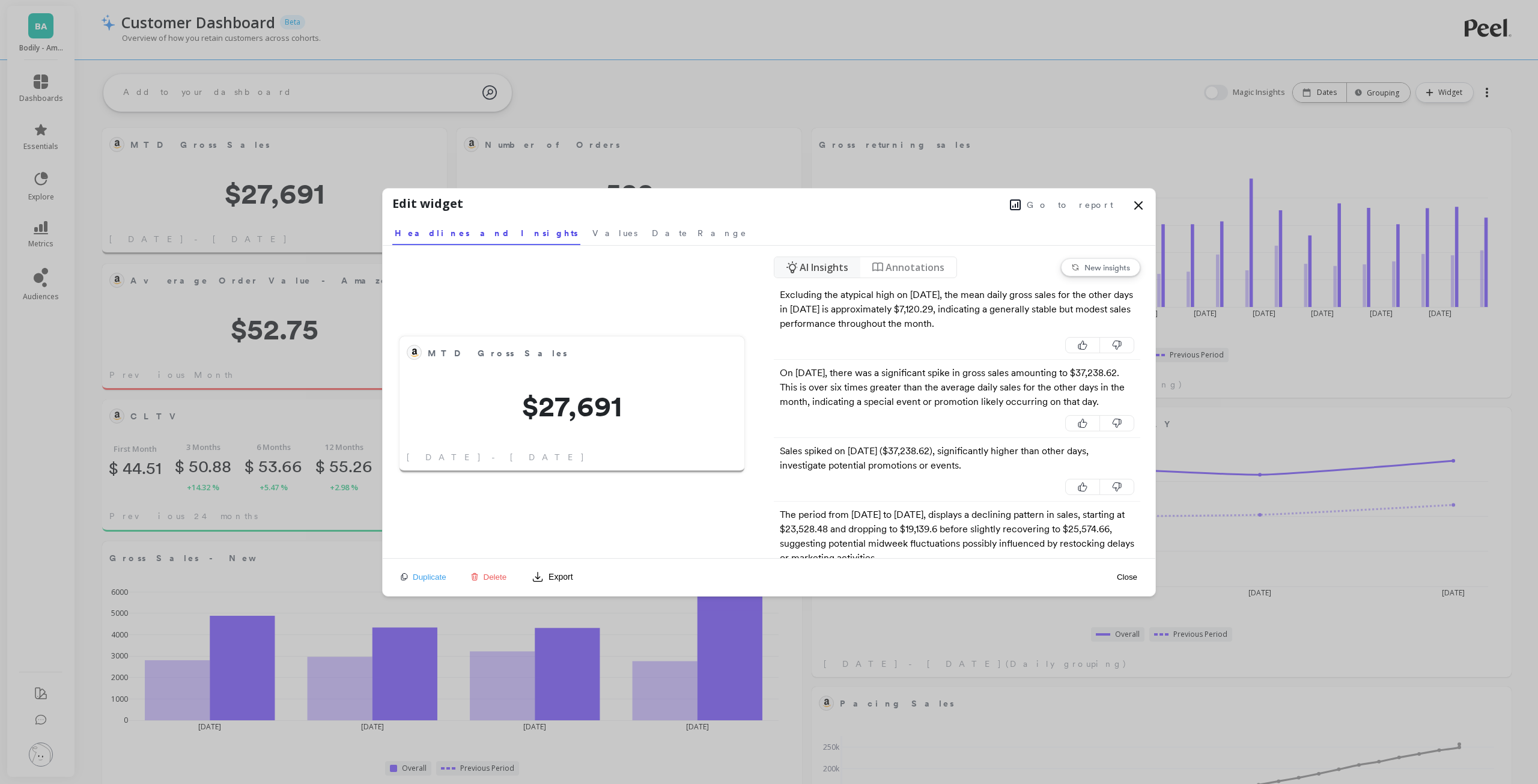
click at [1066, 205] on span "Go to report" at bounding box center [1070, 204] width 86 height 12
